Goal: Information Seeking & Learning: Learn about a topic

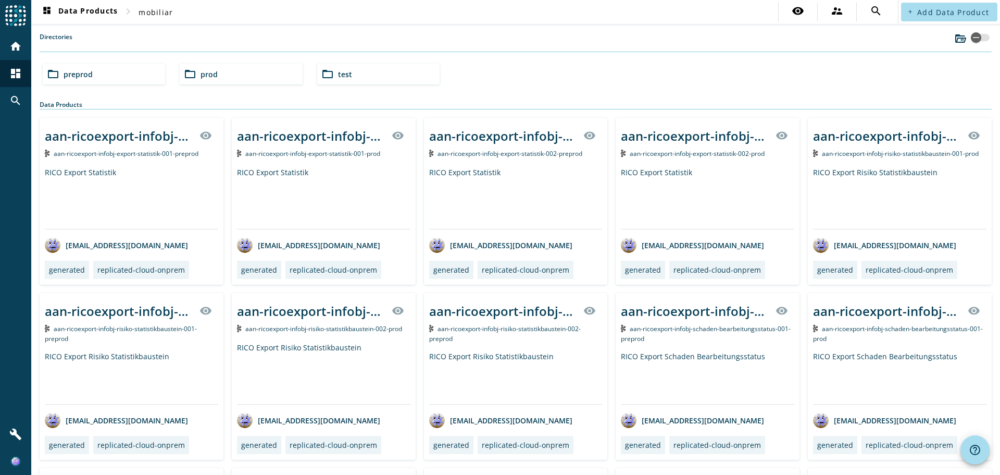
click at [220, 82] on div "folder_open prod" at bounding box center [241, 74] width 122 height 21
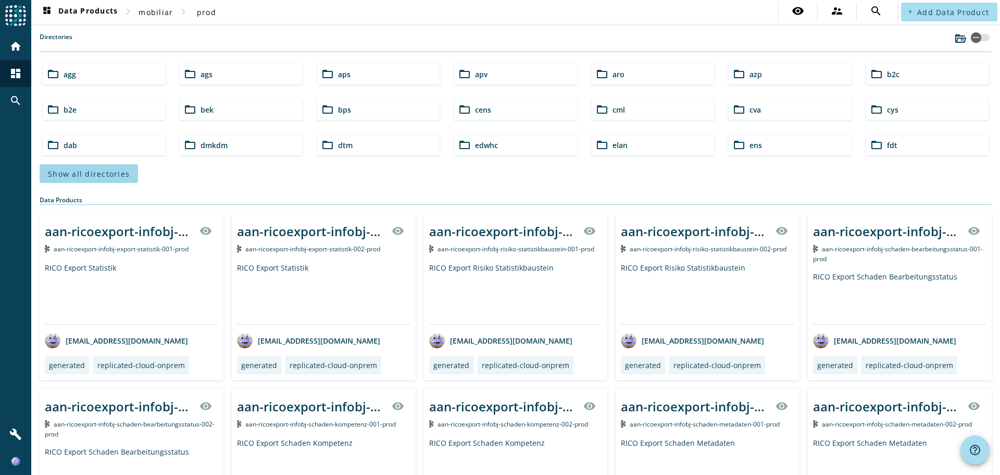
click at [114, 171] on span "Show all directories" at bounding box center [89, 174] width 82 height 10
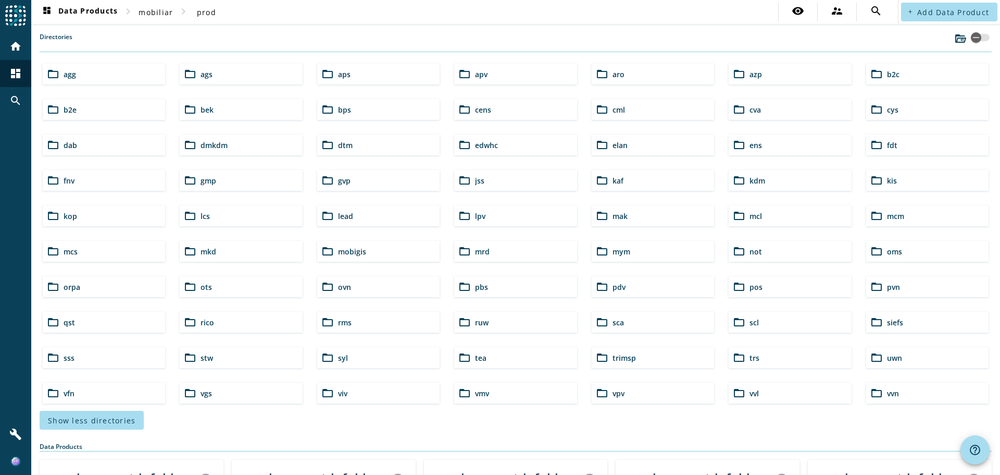
click at [897, 397] on div "folder_open vvn" at bounding box center [927, 392] width 122 height 21
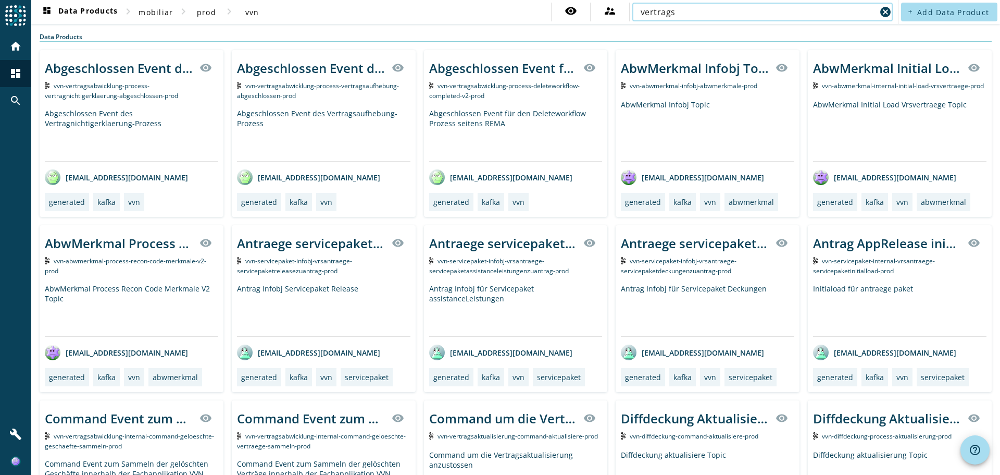
type input "vertragsabwicklung"
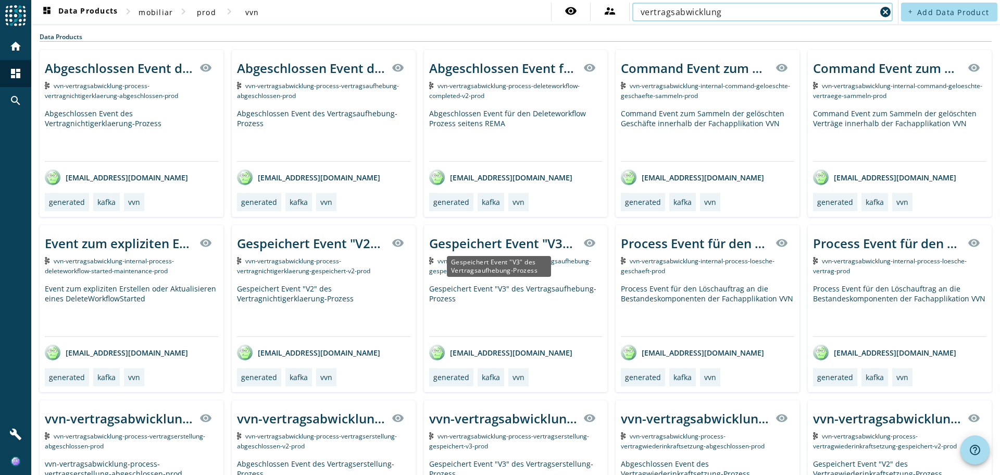
click at [483, 242] on div "Gespeichert Event "V3" des Vertragsaufhebung-Prozess" at bounding box center [503, 242] width 148 height 17
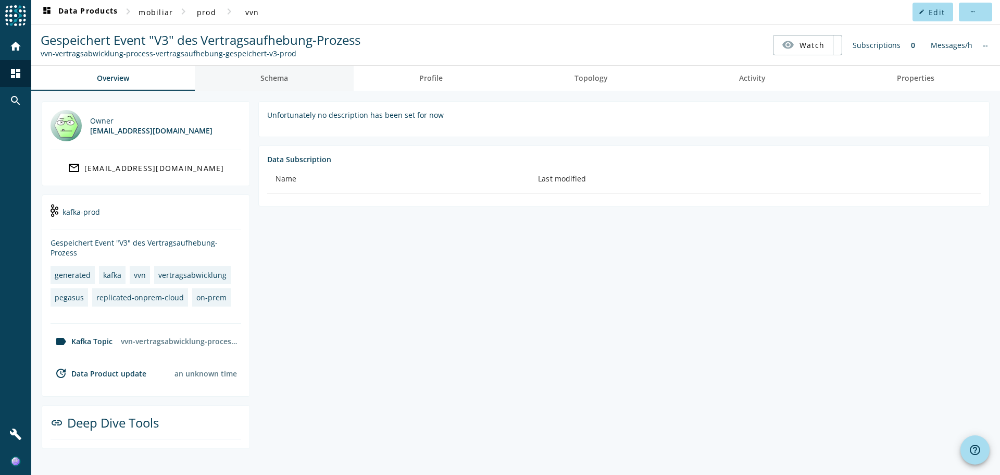
click at [307, 69] on link "Schema" at bounding box center [274, 78] width 159 height 25
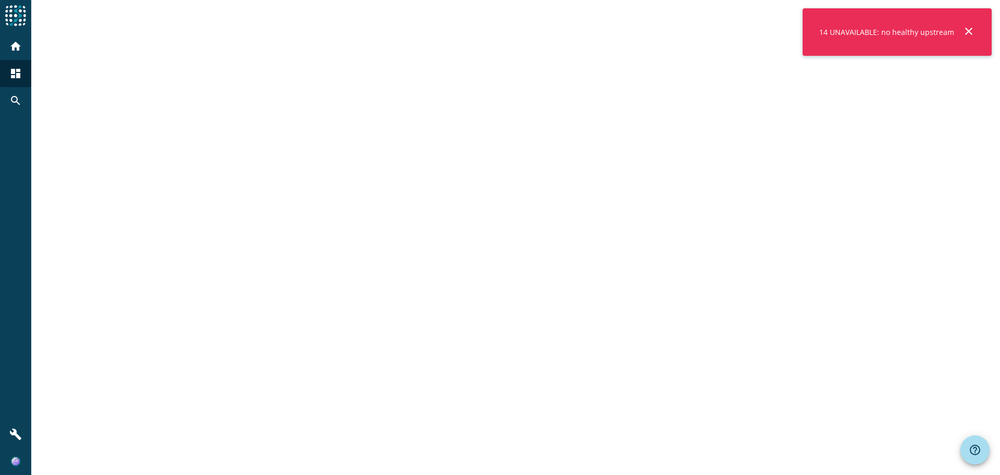
click at [971, 29] on mat-icon "close" at bounding box center [969, 31] width 13 height 13
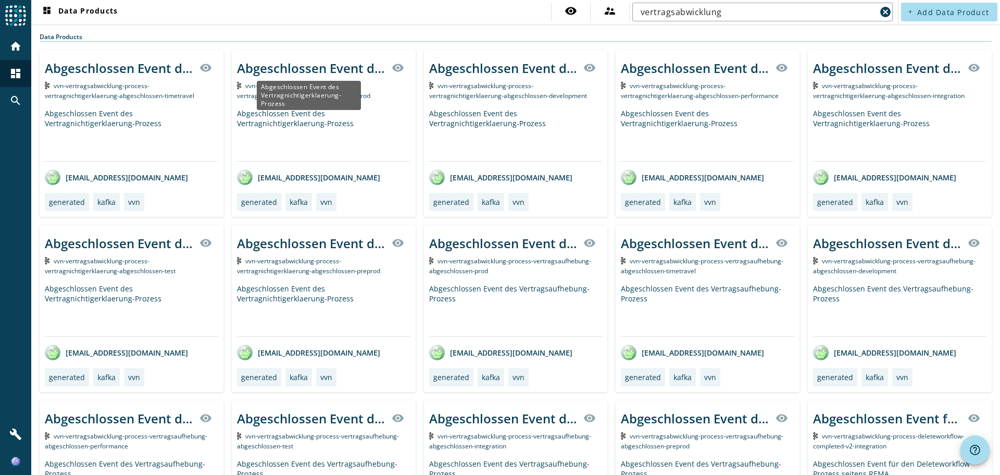
click at [280, 65] on div "Abgeschlossen Event des Vertragnichtigerklaerung-Prozess" at bounding box center [311, 67] width 148 height 17
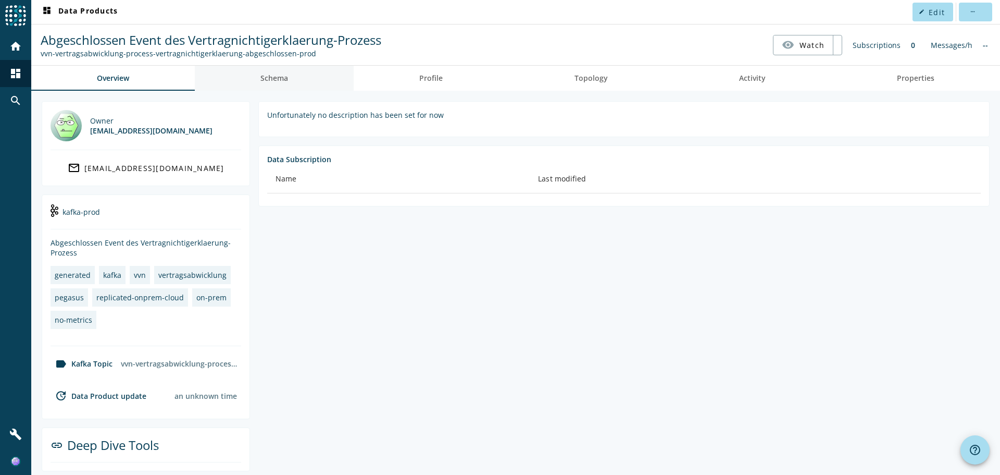
click at [277, 75] on span "Schema" at bounding box center [275, 78] width 28 height 7
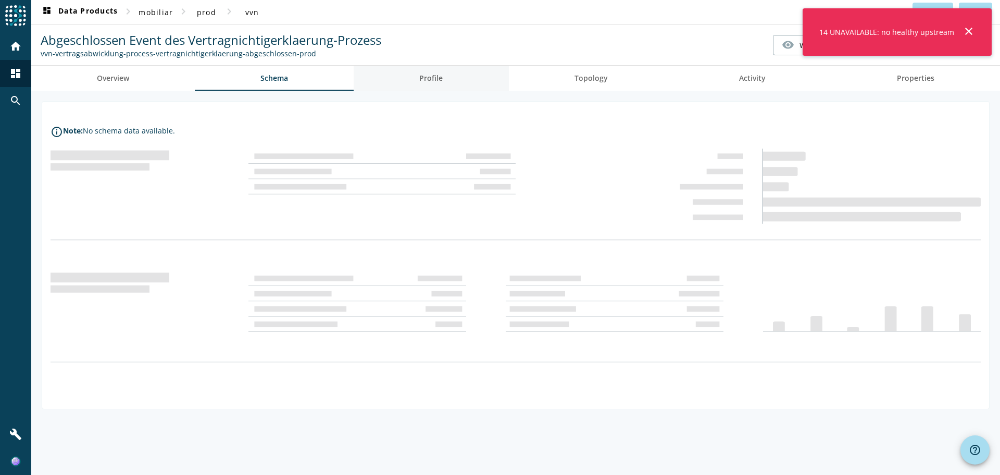
drag, startPoint x: 413, startPoint y: 75, endPoint x: 405, endPoint y: 77, distance: 8.0
click at [405, 77] on link "Profile" at bounding box center [431, 78] width 155 height 25
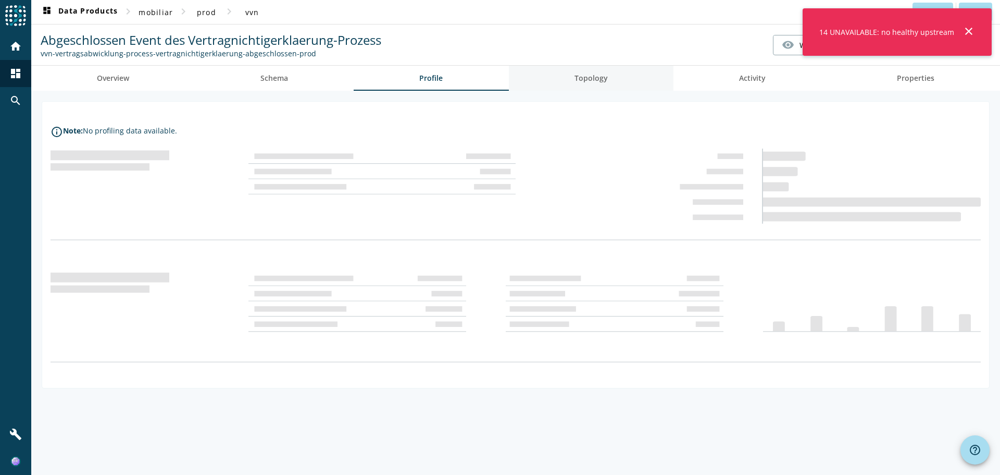
click at [600, 76] on span "Topology" at bounding box center [591, 78] width 33 height 7
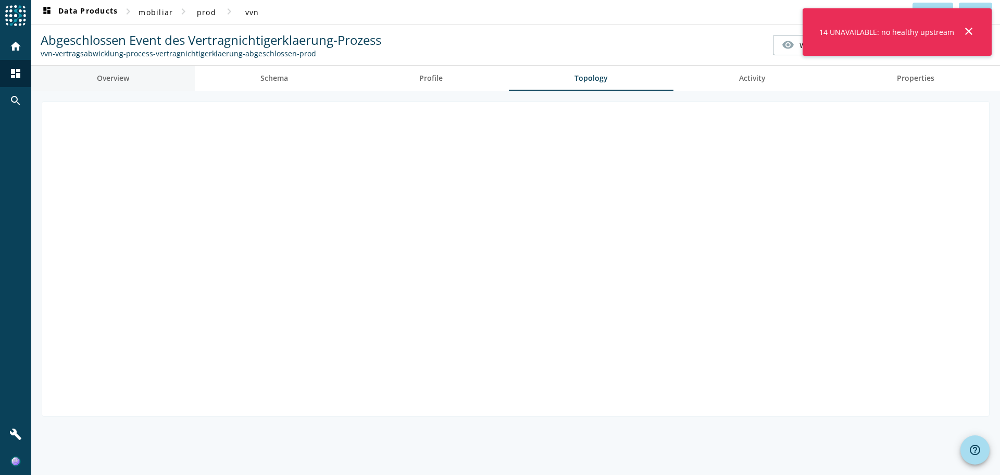
click at [159, 78] on link "Overview" at bounding box center [113, 78] width 164 height 25
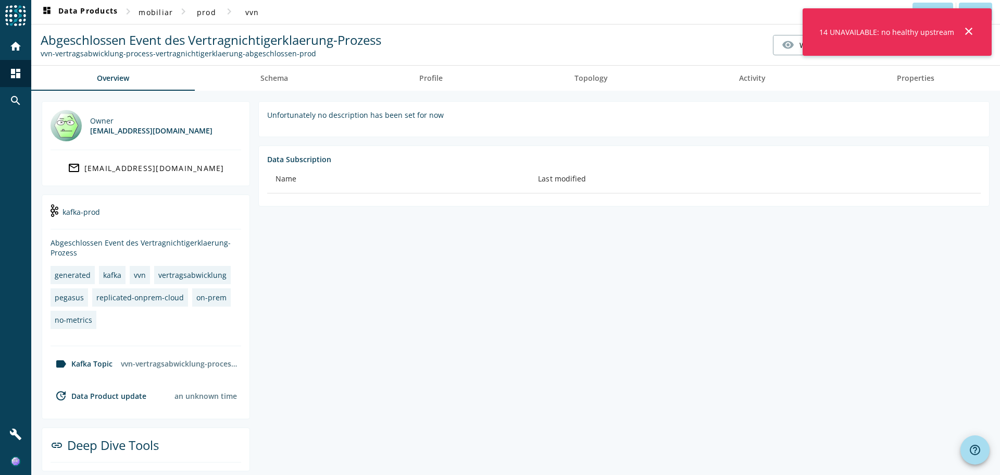
scroll to position [7, 0]
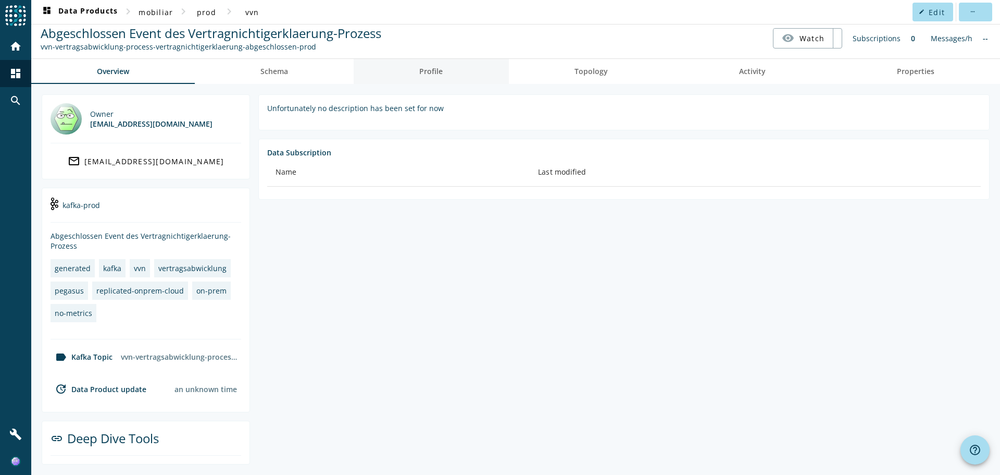
click at [442, 67] on link "Profile" at bounding box center [431, 71] width 155 height 25
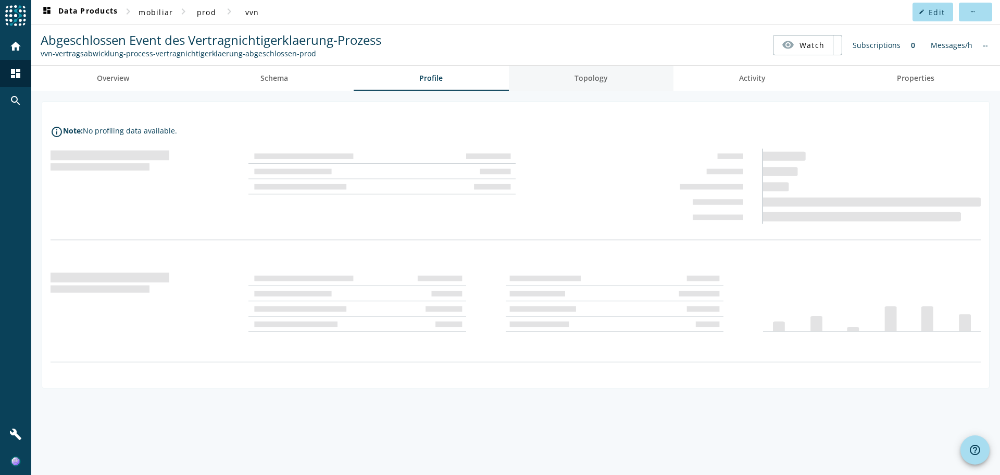
click at [585, 72] on span "Topology" at bounding box center [591, 78] width 33 height 25
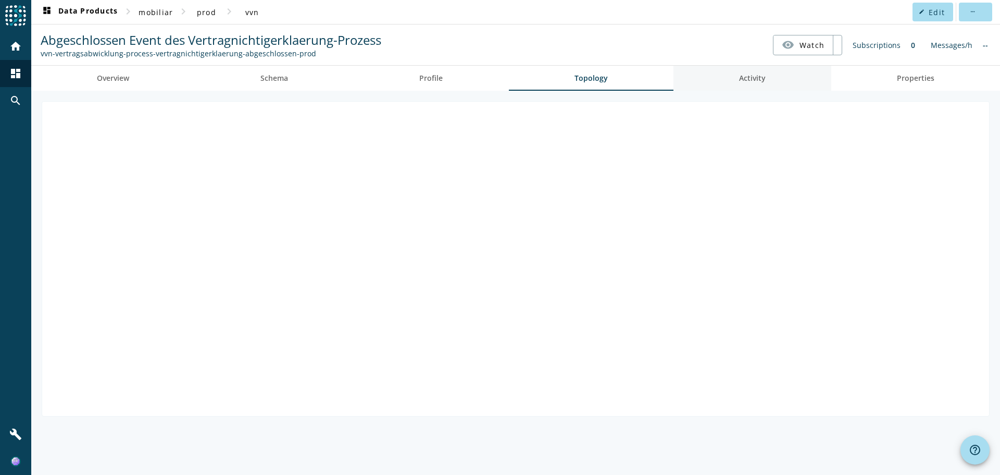
click at [748, 70] on span "Activity" at bounding box center [752, 78] width 27 height 25
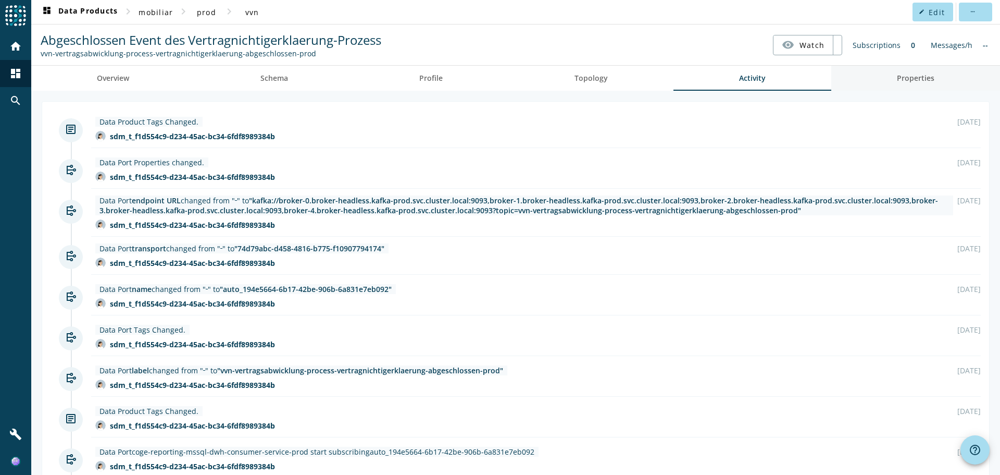
click at [904, 77] on span "Properties" at bounding box center [916, 78] width 38 height 7
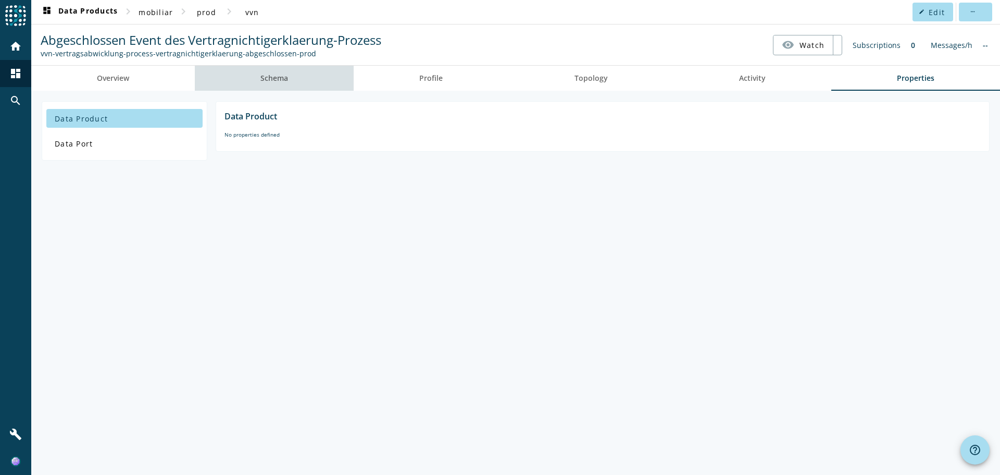
click at [338, 78] on link "Schema" at bounding box center [274, 78] width 159 height 25
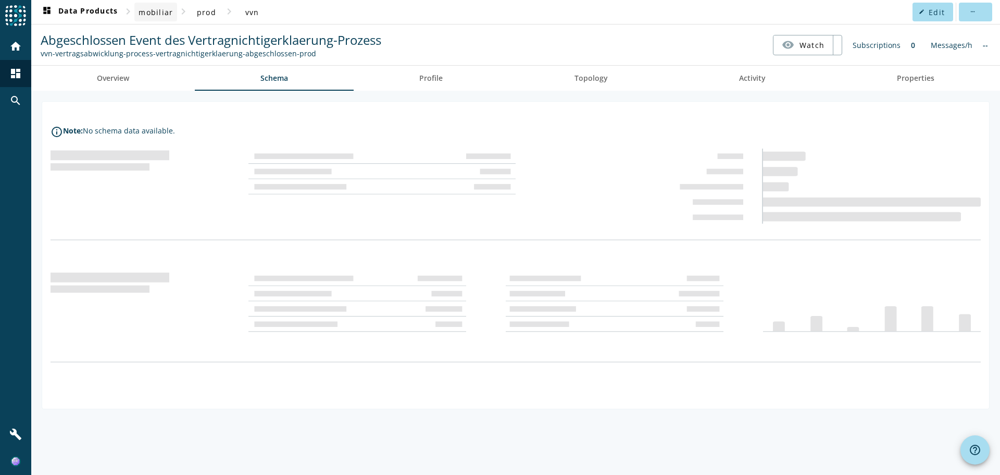
click at [167, 13] on span "mobiliar" at bounding box center [156, 12] width 34 height 10
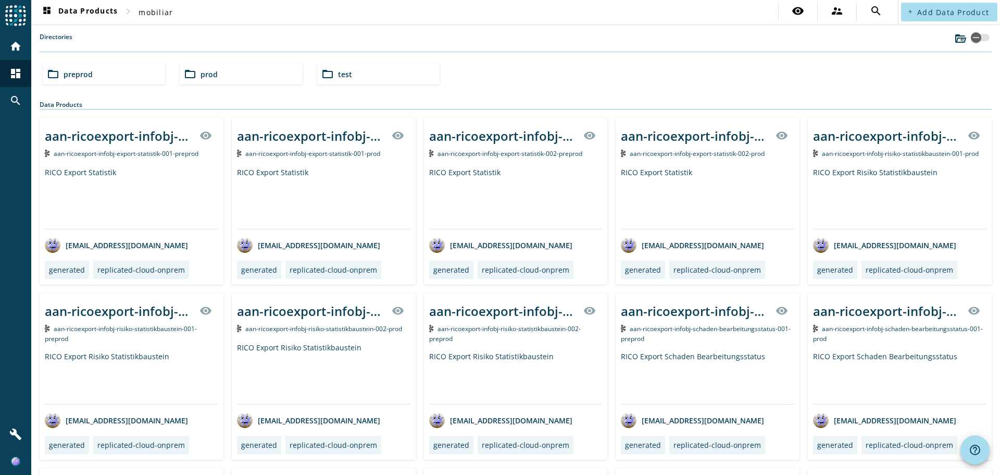
click at [128, 72] on div "folder_open preprod" at bounding box center [104, 74] width 122 height 21
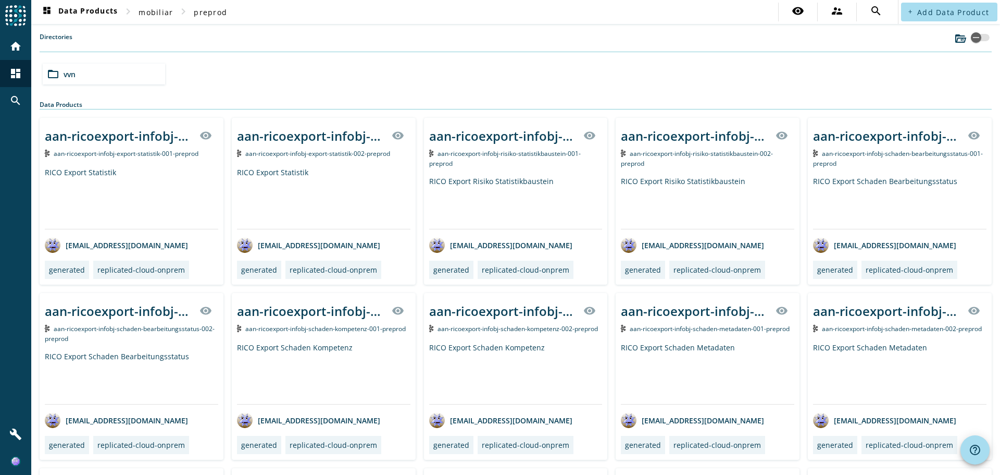
click at [128, 72] on div "folder_open vvn" at bounding box center [104, 74] width 122 height 21
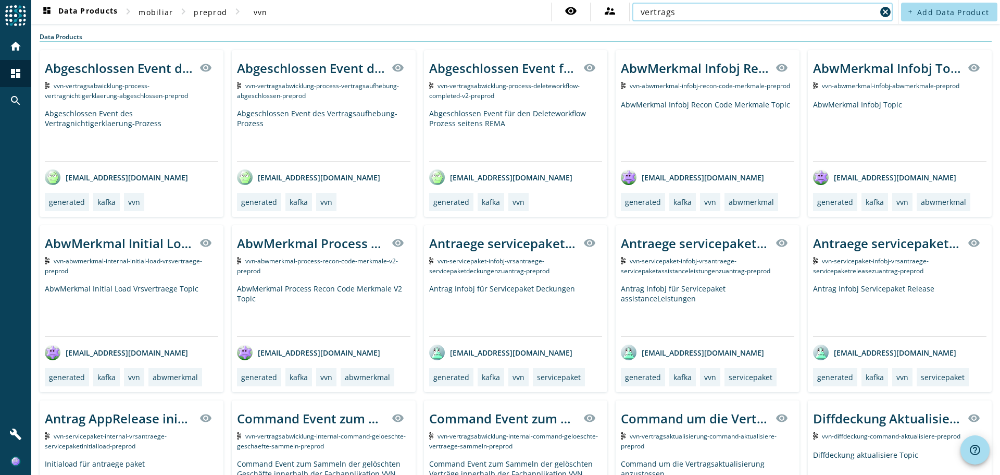
type input "vertragsabwicklung"
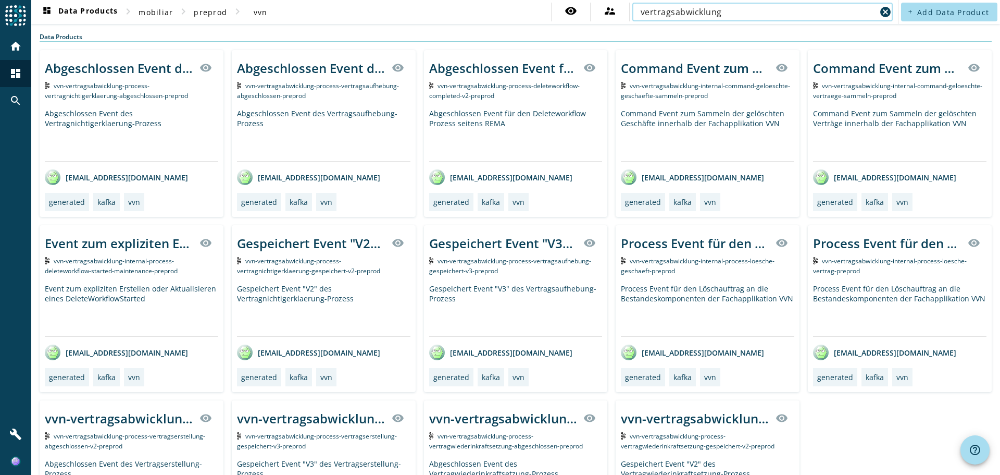
click at [477, 233] on div "Gespeichert Event "V3" des Vertragsaufhebung-Prozess visibility" at bounding box center [516, 242] width 174 height 25
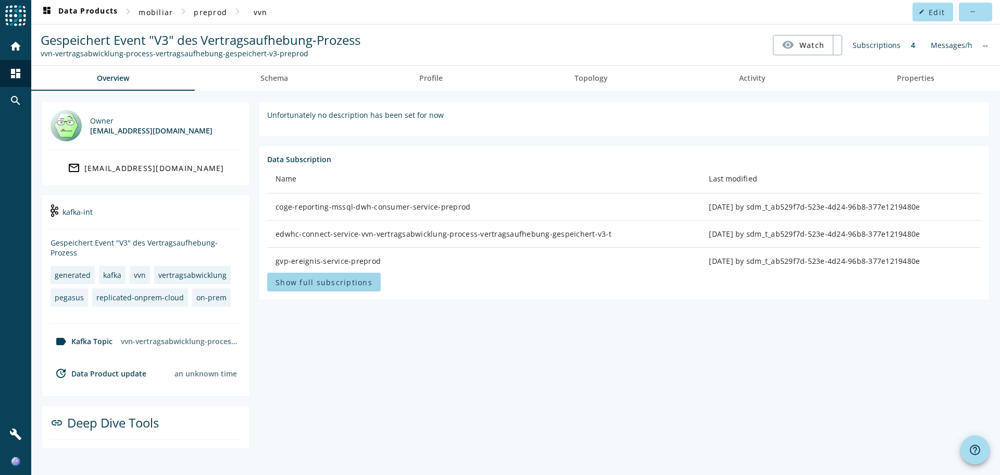
click at [340, 274] on span at bounding box center [324, 281] width 114 height 25
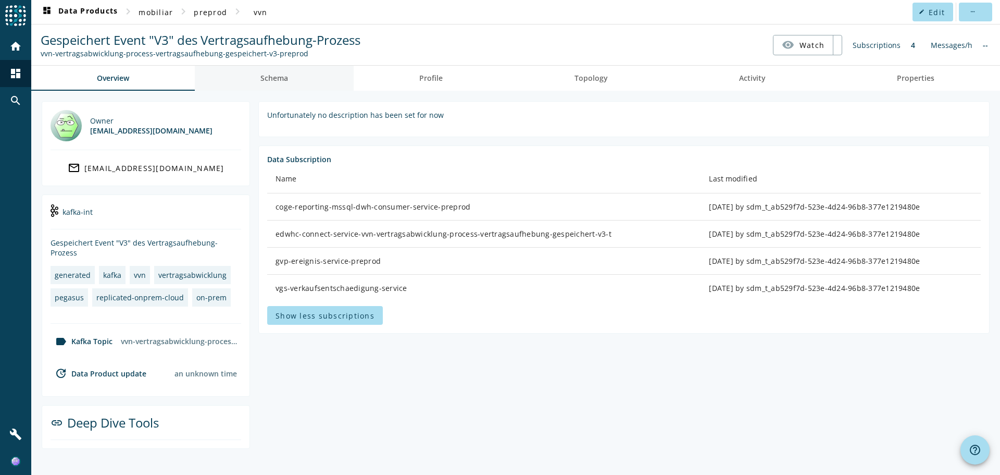
click at [281, 81] on span "Schema" at bounding box center [275, 78] width 28 height 7
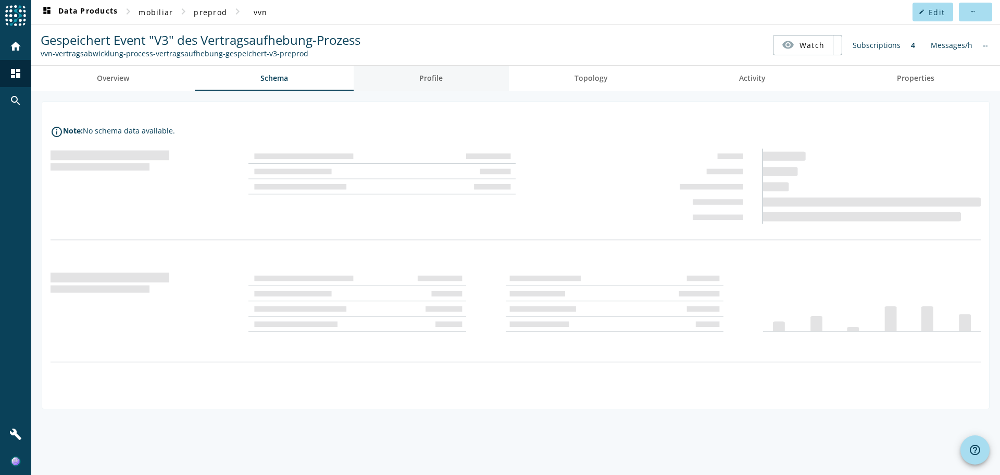
click at [433, 78] on span "Profile" at bounding box center [430, 78] width 23 height 7
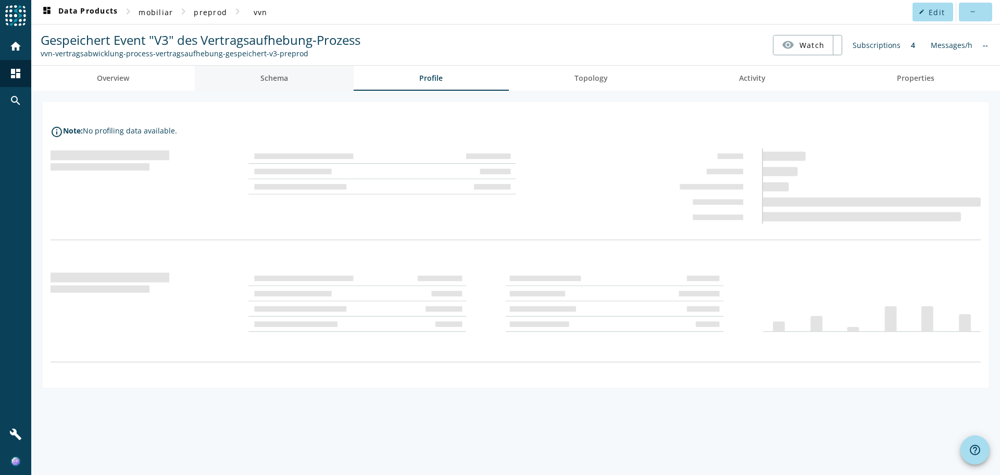
click at [305, 72] on link "Schema" at bounding box center [274, 78] width 159 height 25
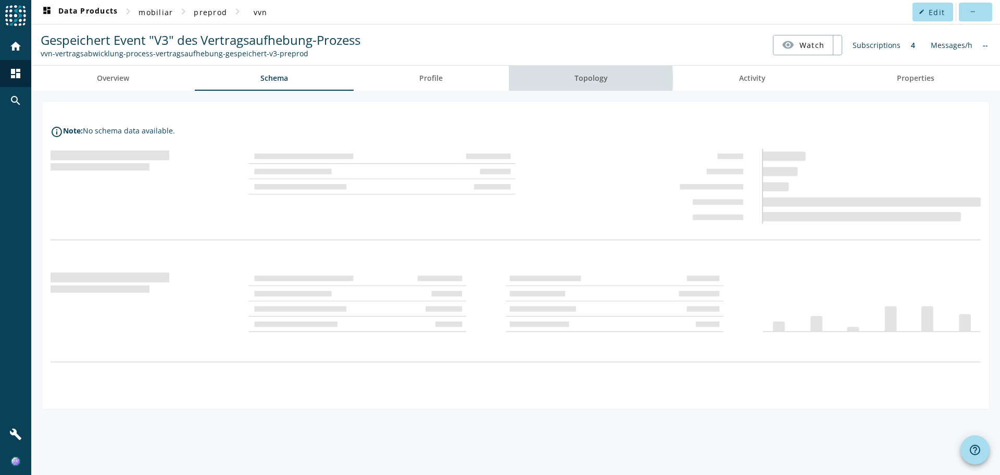
click at [556, 79] on link "Topology" at bounding box center [591, 78] width 165 height 25
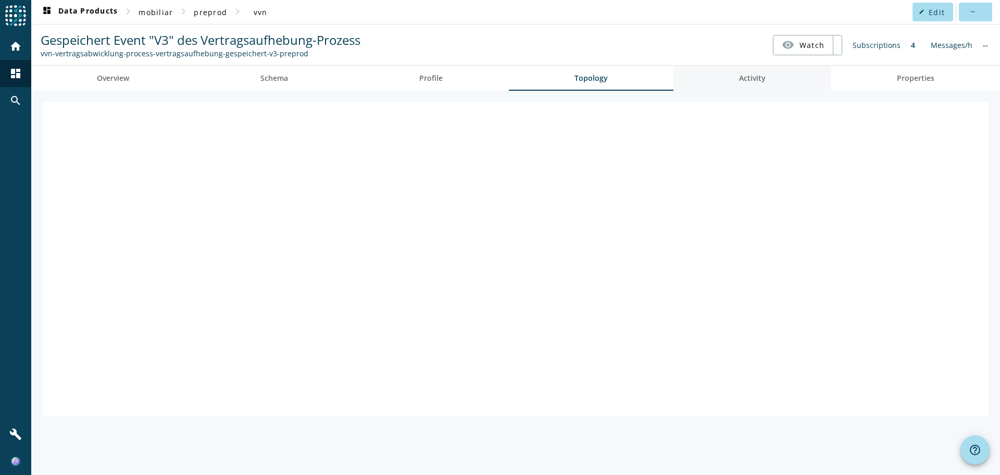
click at [711, 76] on link "Activity" at bounding box center [753, 78] width 158 height 25
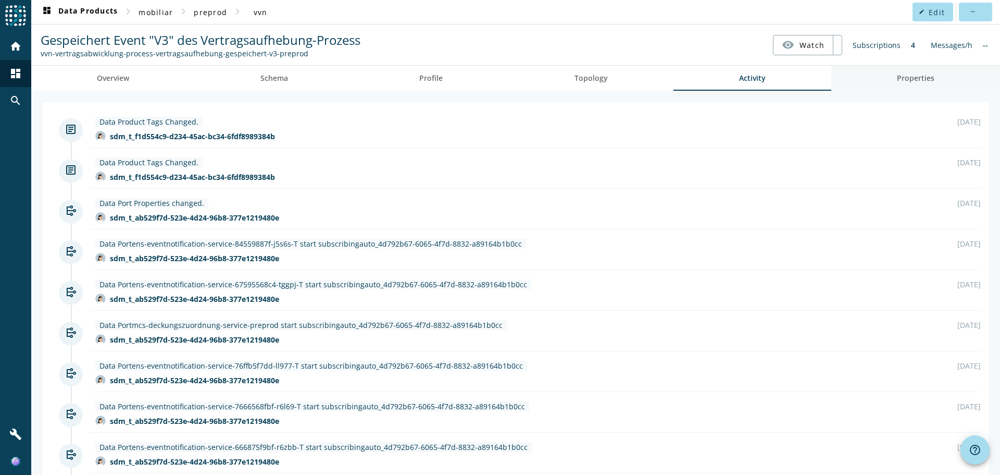
click at [846, 77] on link "Properties" at bounding box center [916, 78] width 169 height 25
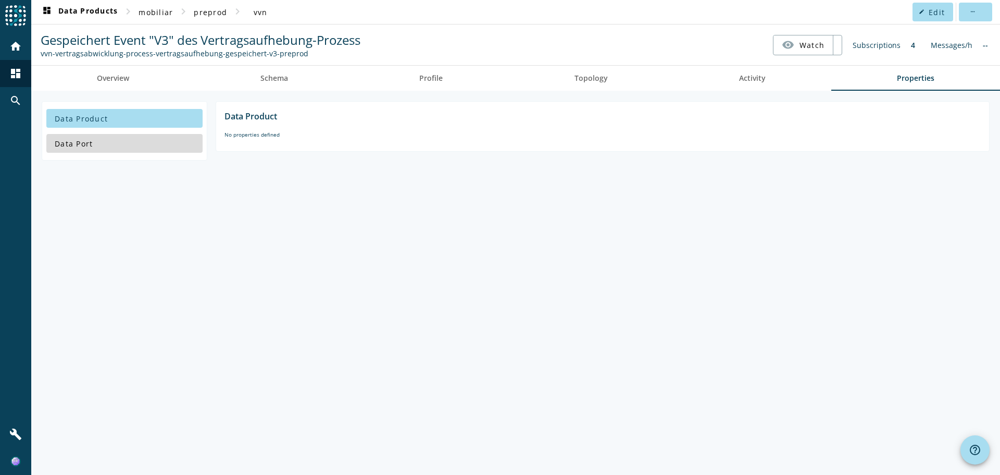
click at [138, 149] on span at bounding box center [124, 143] width 156 height 25
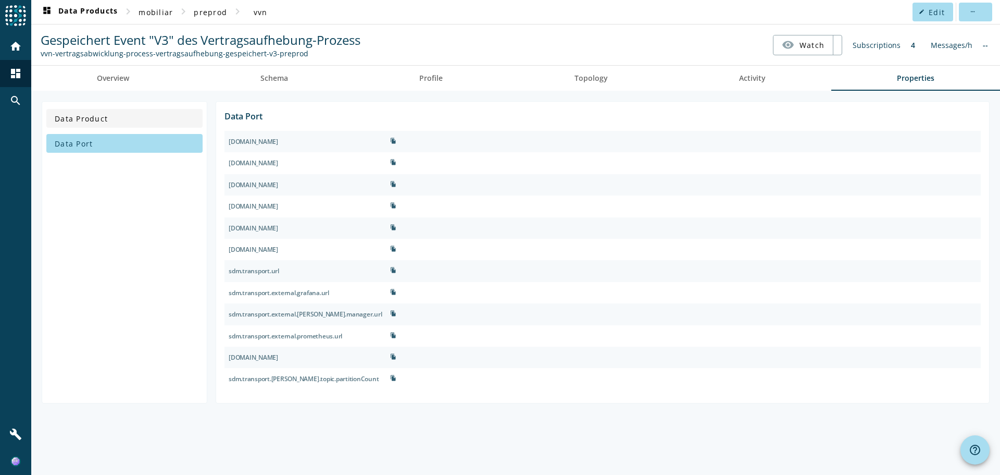
click at [164, 117] on span at bounding box center [124, 118] width 156 height 25
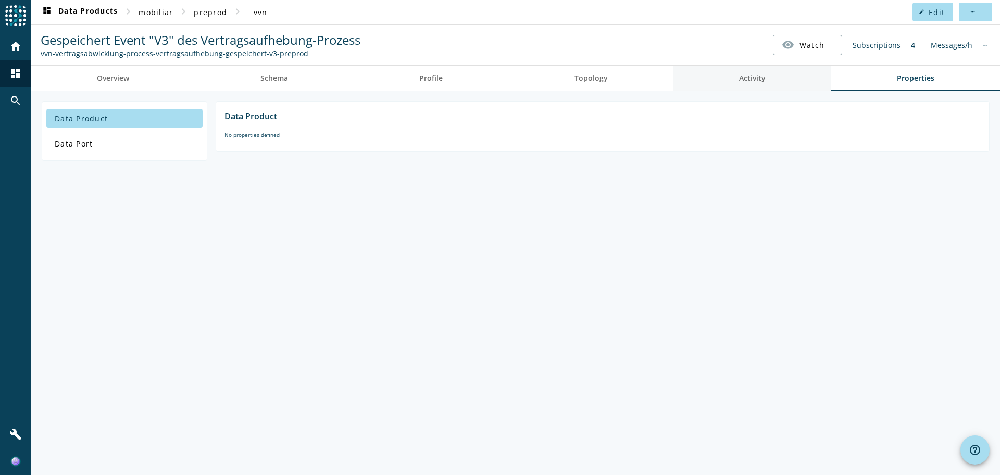
click at [694, 81] on link "Activity" at bounding box center [753, 78] width 158 height 25
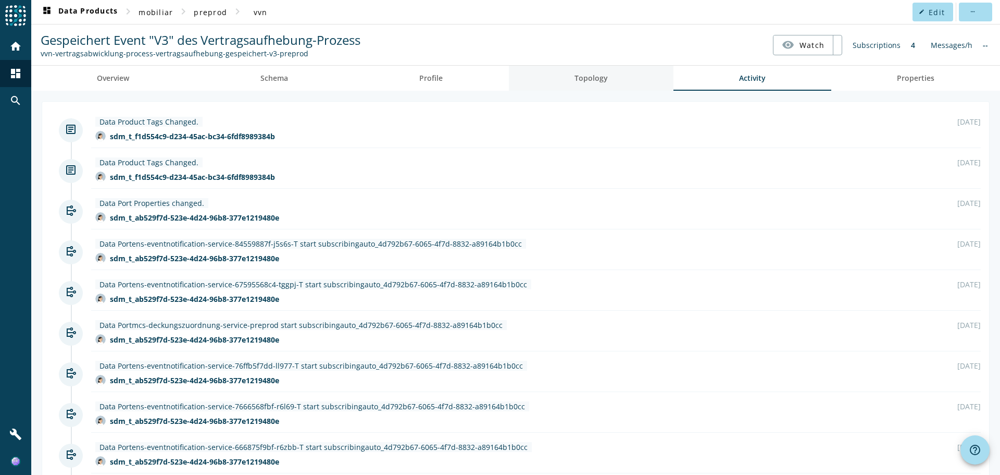
click at [605, 70] on link "Topology" at bounding box center [591, 78] width 165 height 25
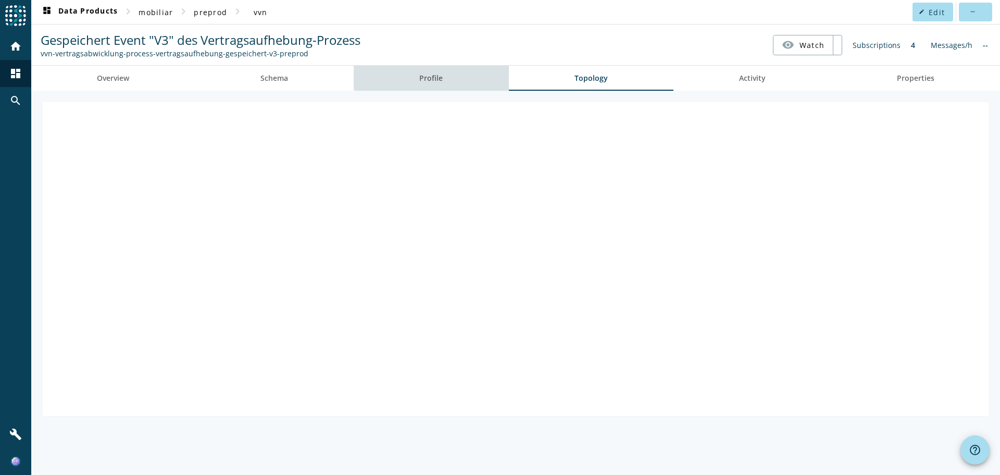
click at [465, 76] on link "Profile" at bounding box center [431, 78] width 155 height 25
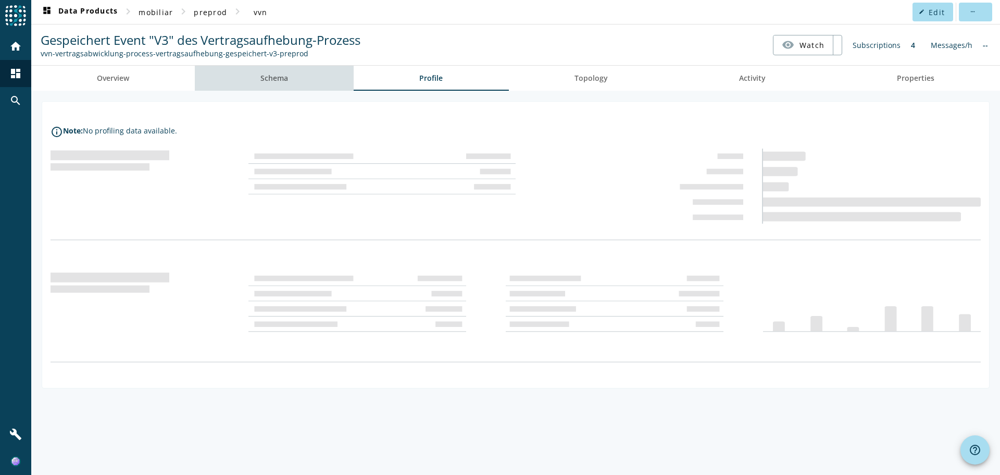
click at [317, 76] on link "Schema" at bounding box center [274, 78] width 159 height 25
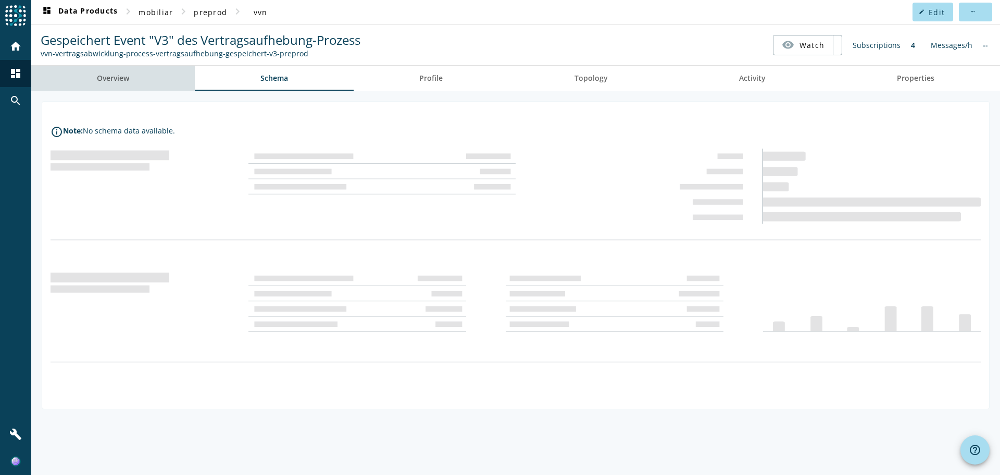
click at [161, 78] on link "Overview" at bounding box center [113, 78] width 164 height 25
